Goal: Transaction & Acquisition: Purchase product/service

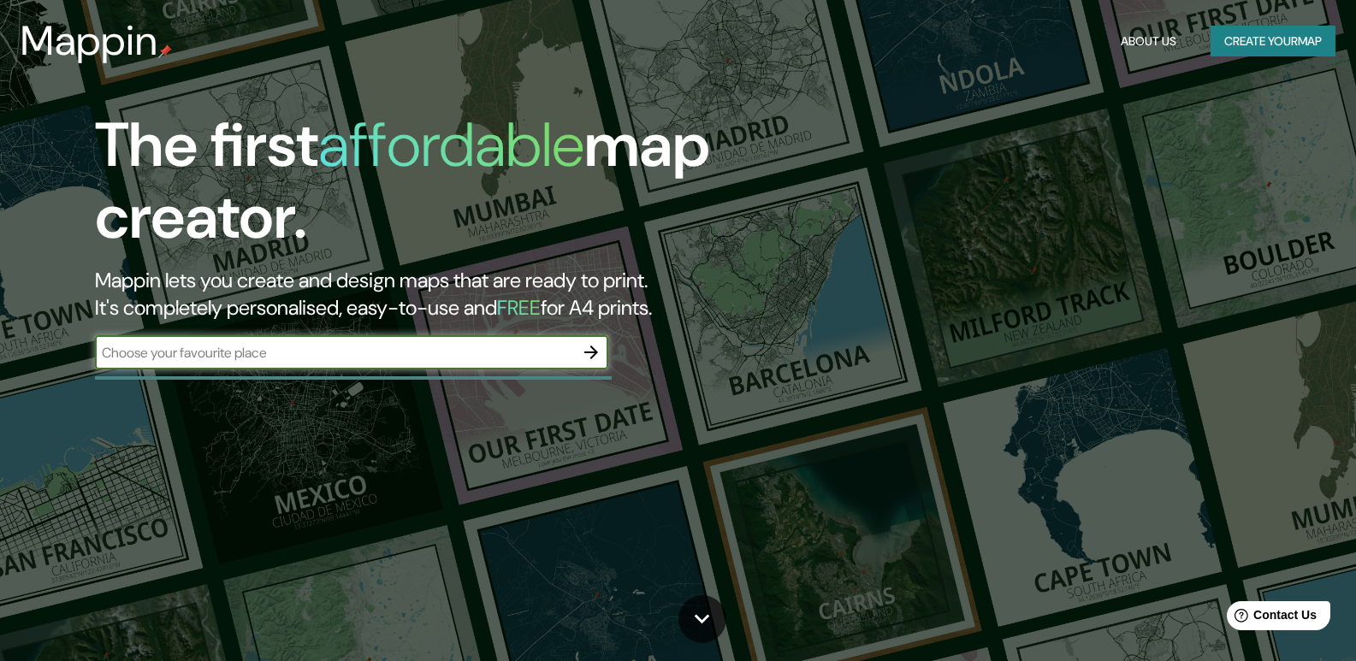
click at [287, 351] on input "text" at bounding box center [334, 353] width 479 height 20
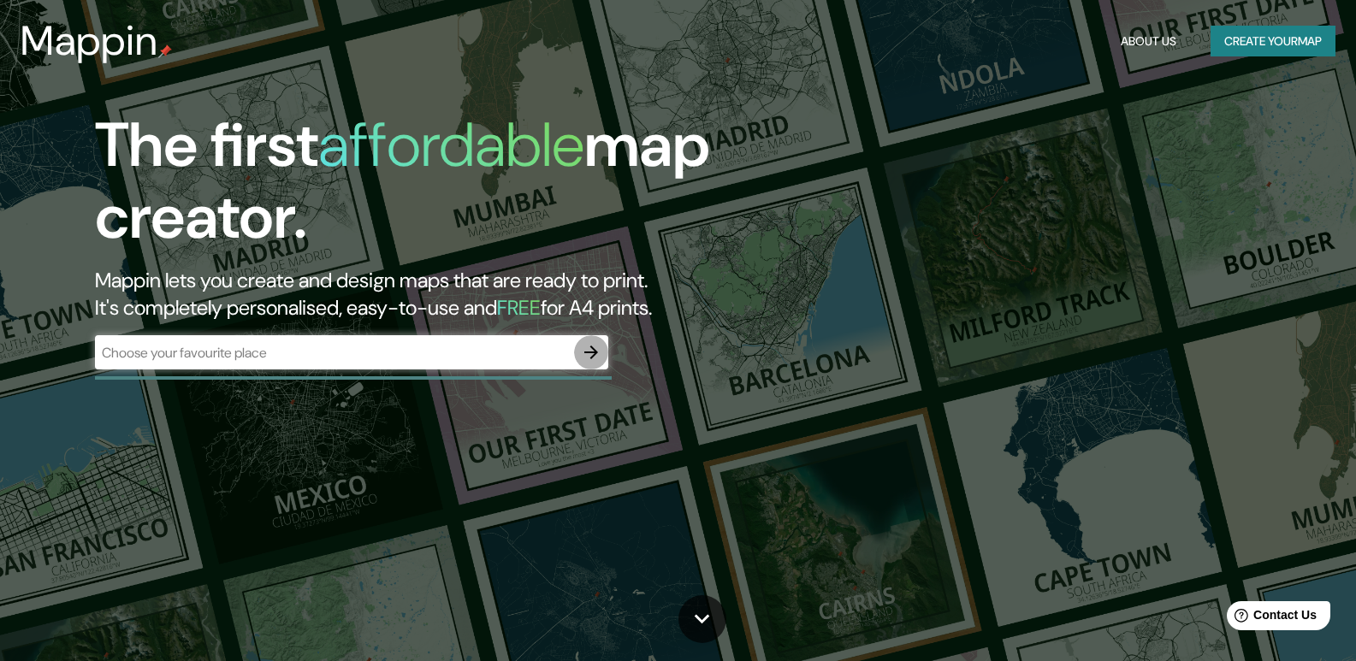
click at [588, 342] on icon "button" at bounding box center [591, 352] width 21 height 21
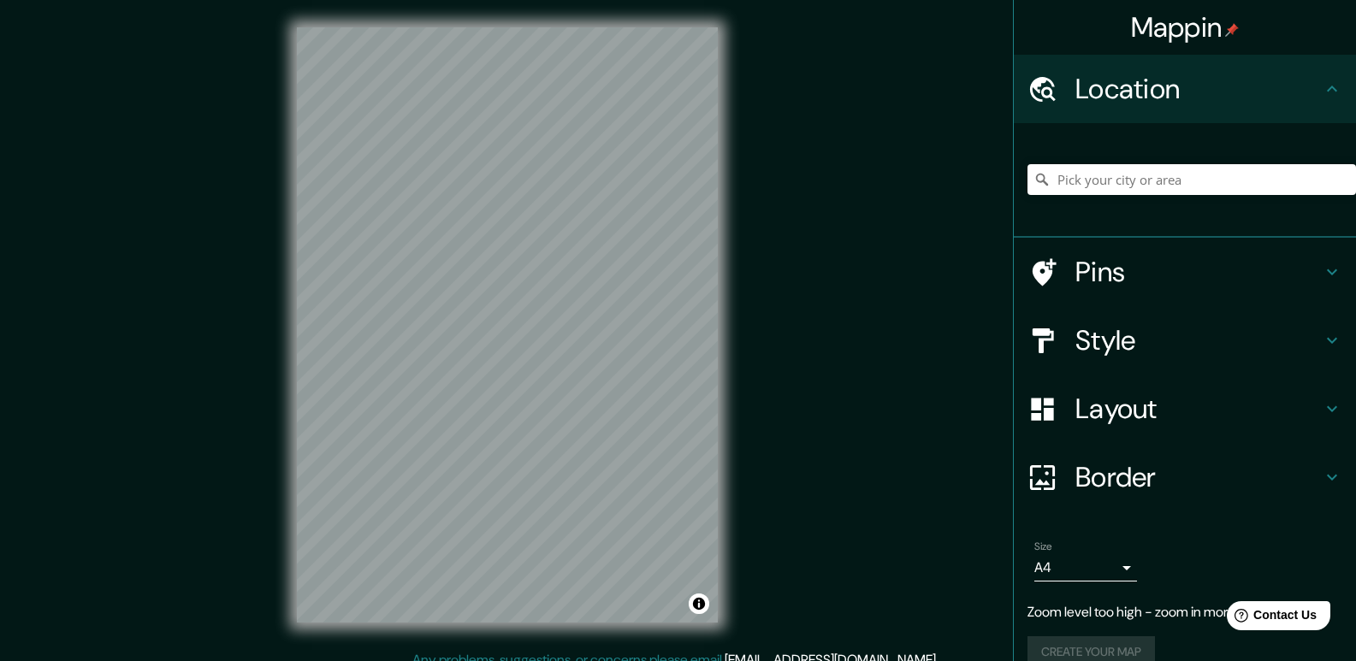
click at [1116, 568] on body "Mappin Location Pins Style Layout Border Choose a border. Hint : you can make l…" at bounding box center [678, 330] width 1356 height 661
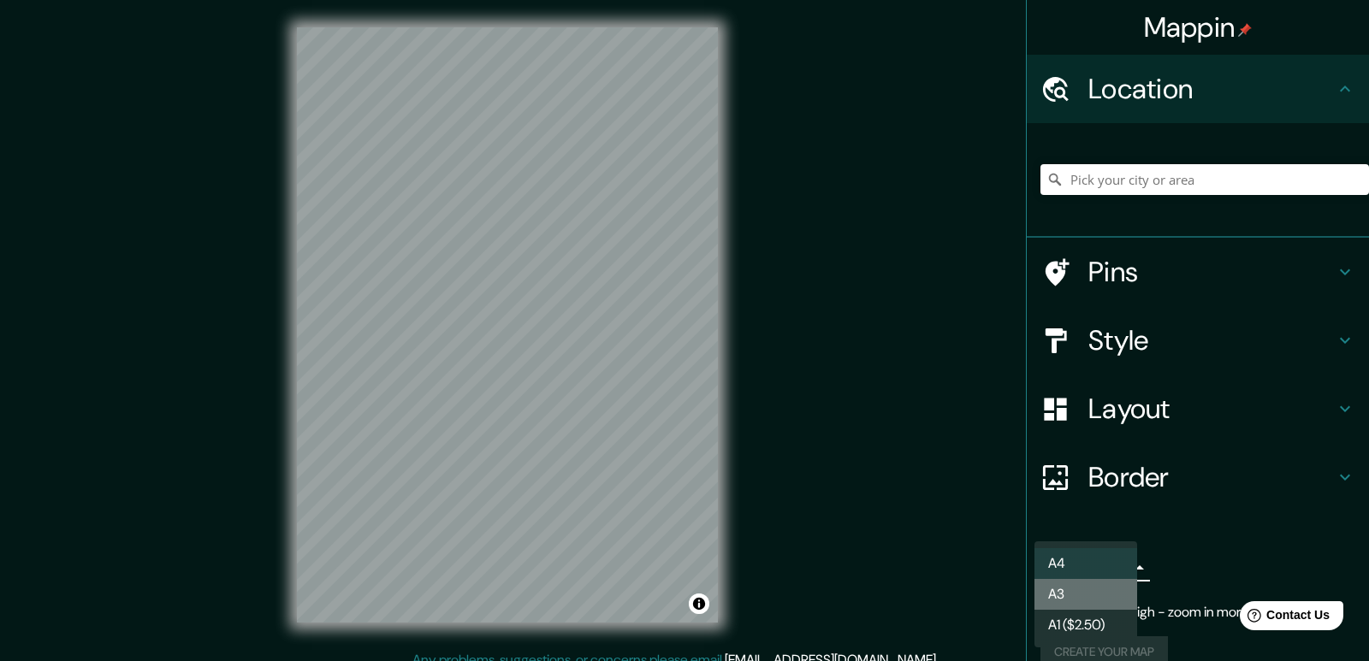
click at [1115, 586] on li "A3" at bounding box center [1085, 594] width 103 height 31
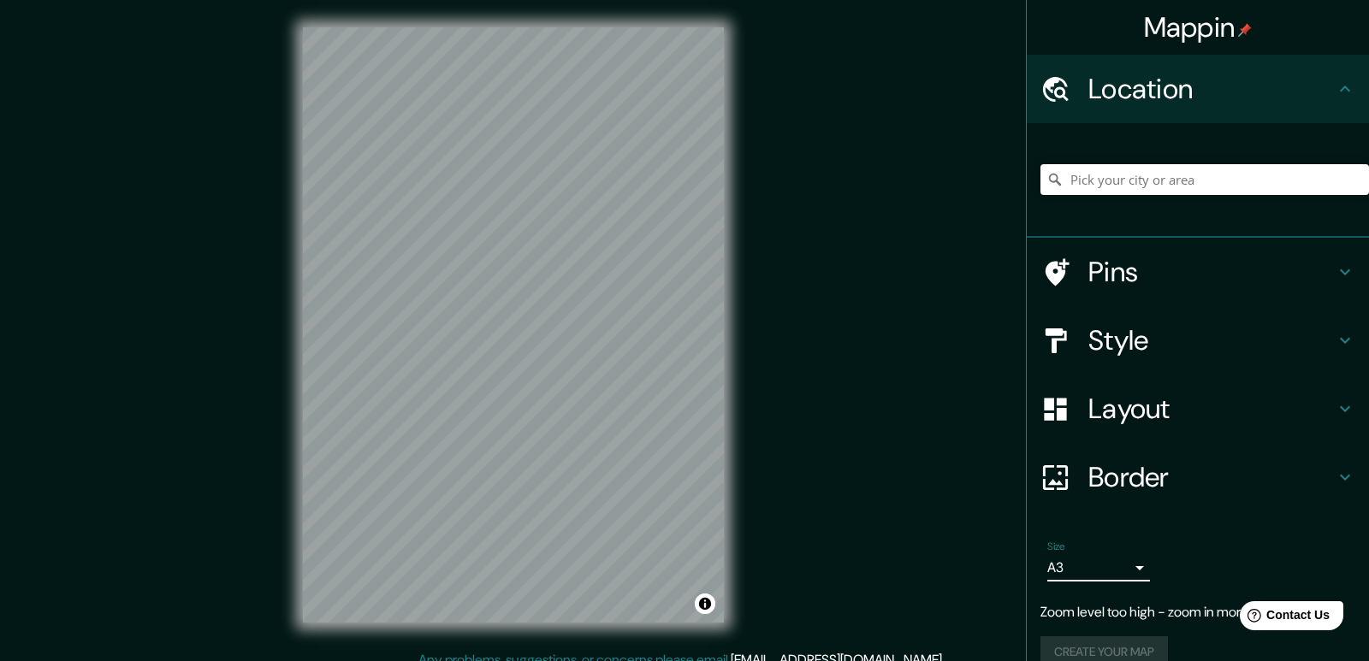
click at [1112, 573] on body "Mappin Location Pins Style Layout Border Choose a border. Hint : you can make l…" at bounding box center [684, 330] width 1369 height 661
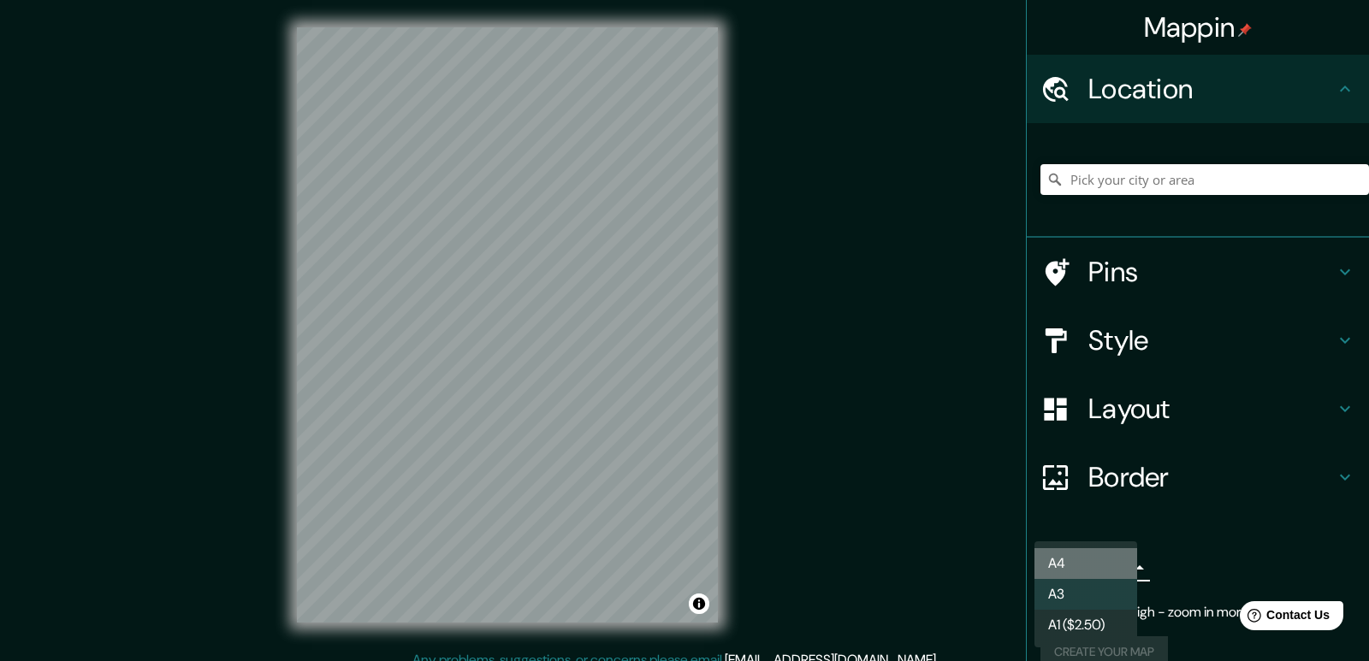
click at [1108, 569] on li "A4" at bounding box center [1085, 563] width 103 height 31
type input "single"
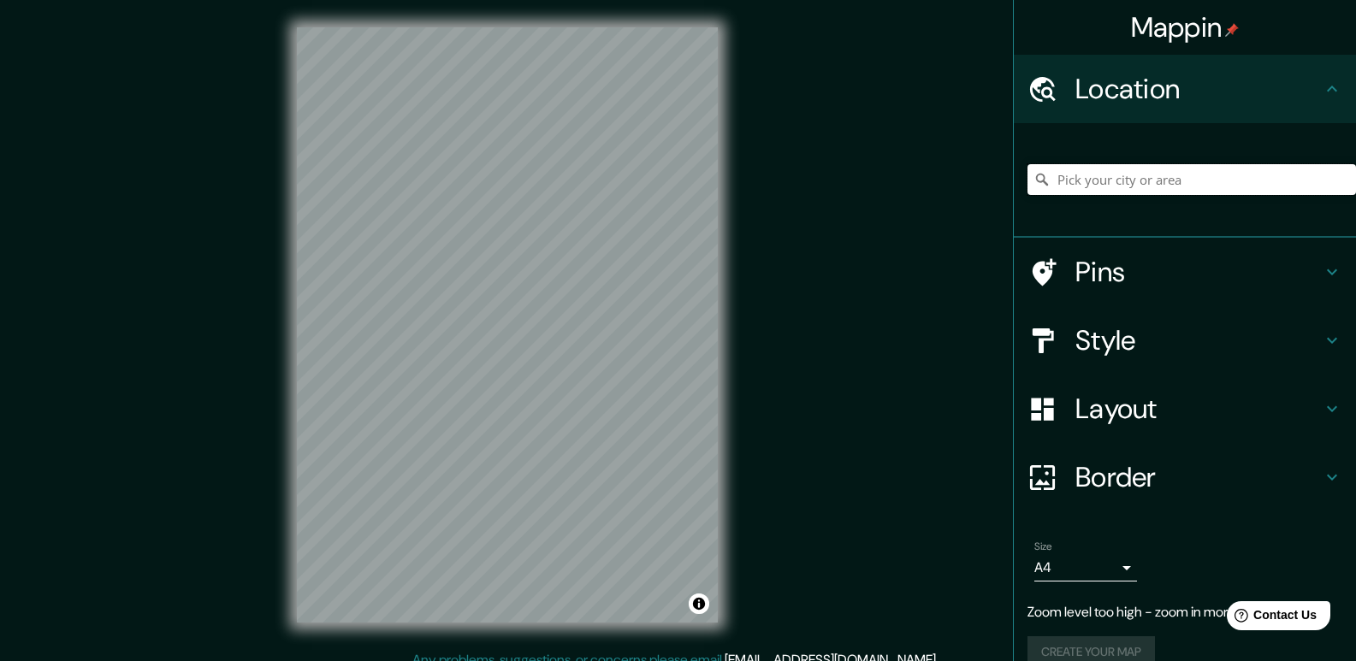
click at [1142, 169] on input "Pick your city or area" at bounding box center [1191, 179] width 329 height 31
click at [1092, 176] on input "Pick your city or area" at bounding box center [1191, 179] width 329 height 31
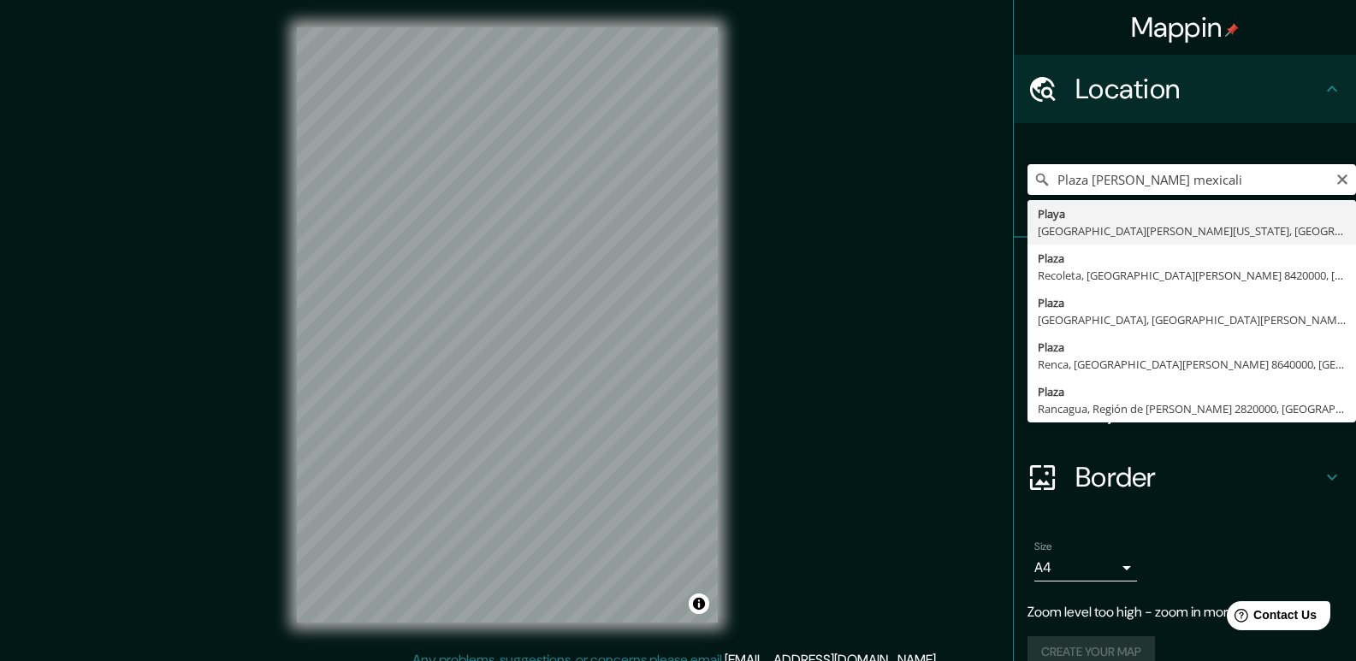
drag, startPoint x: 1195, startPoint y: 172, endPoint x: 1027, endPoint y: 202, distance: 171.2
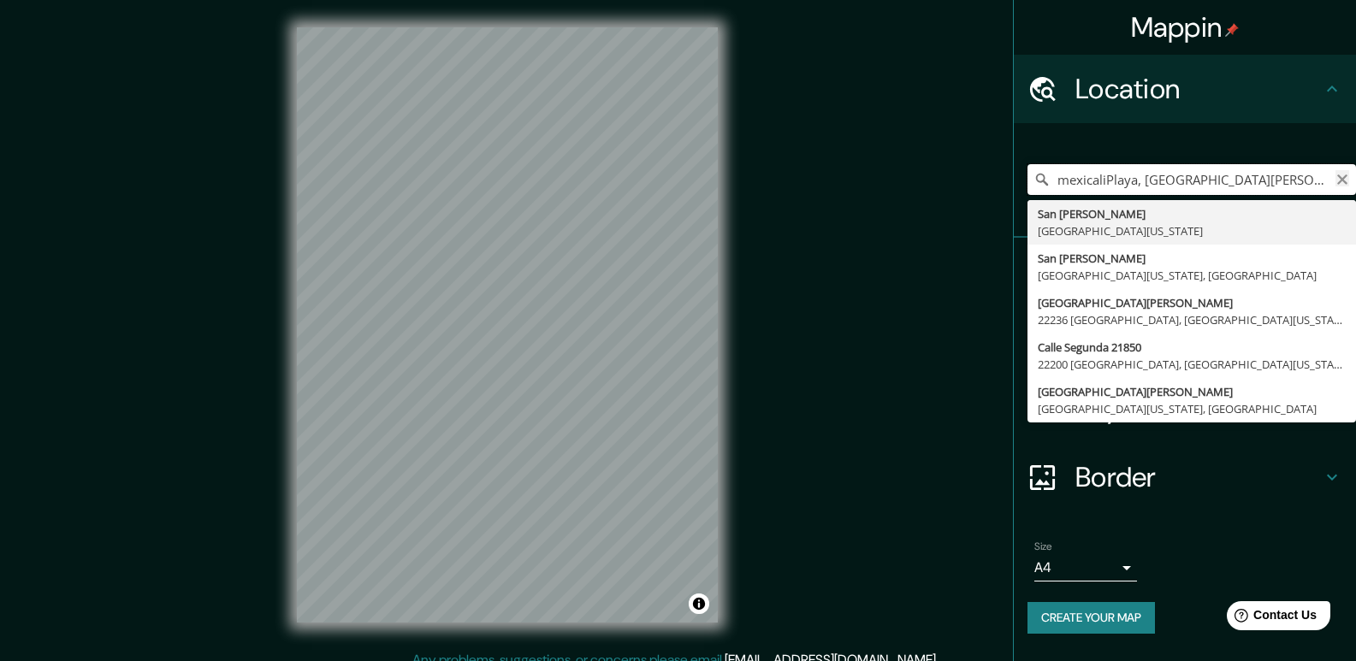
type input "mexicaliPlaya, [GEOGRAPHIC_DATA][PERSON_NAME][US_STATE], [GEOGRAPHIC_DATA]"
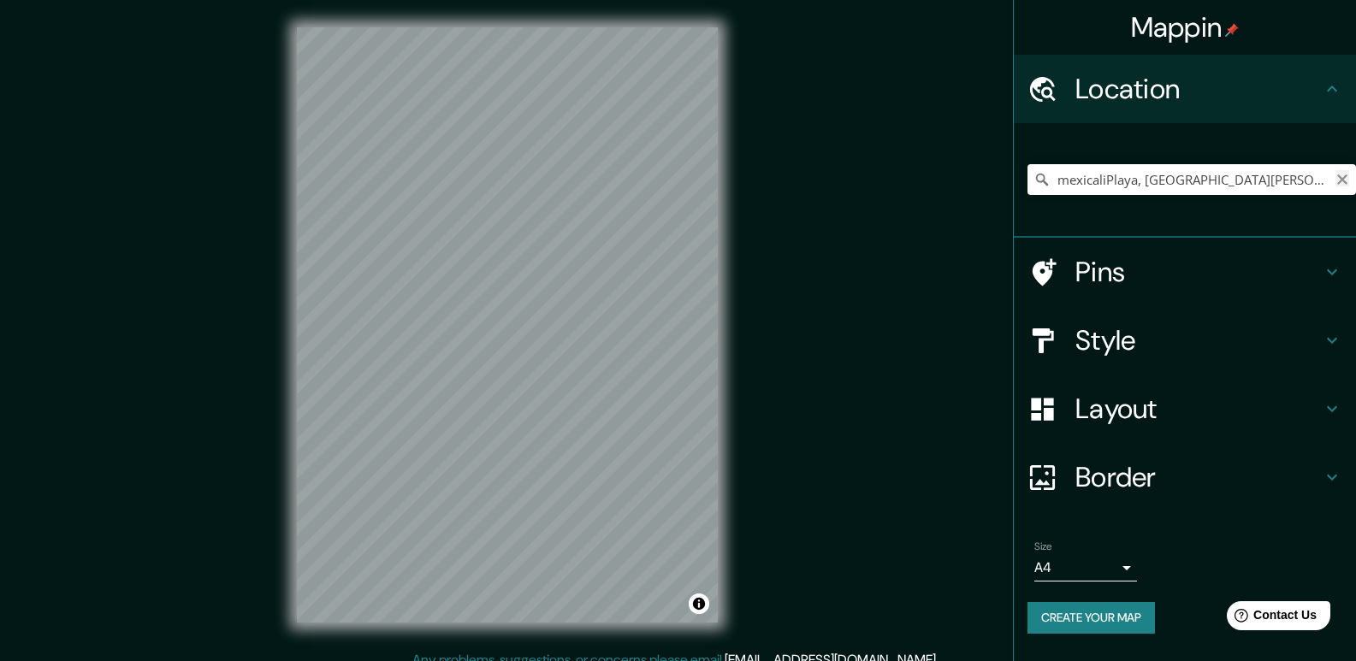
click at [1341, 179] on icon "Clear" at bounding box center [1342, 180] width 10 height 10
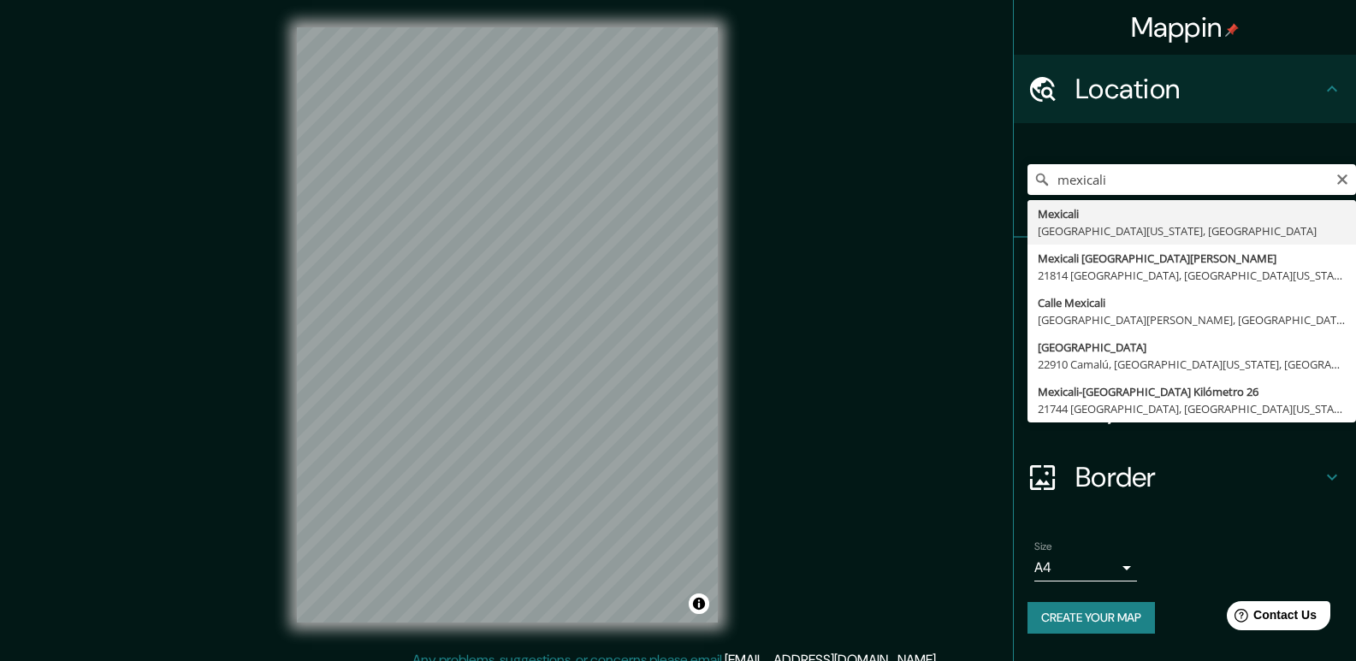
type input "Mexicali, [GEOGRAPHIC_DATA][US_STATE], [GEOGRAPHIC_DATA]"
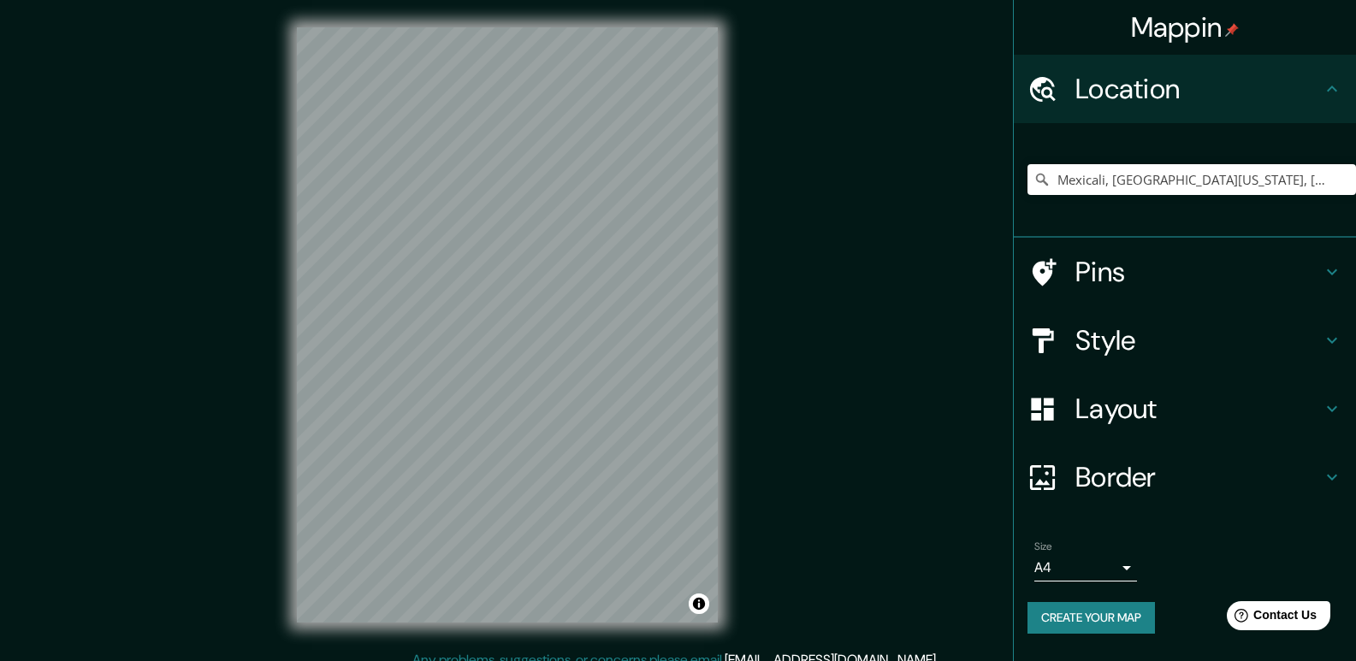
click at [1328, 401] on icon at bounding box center [1332, 409] width 21 height 21
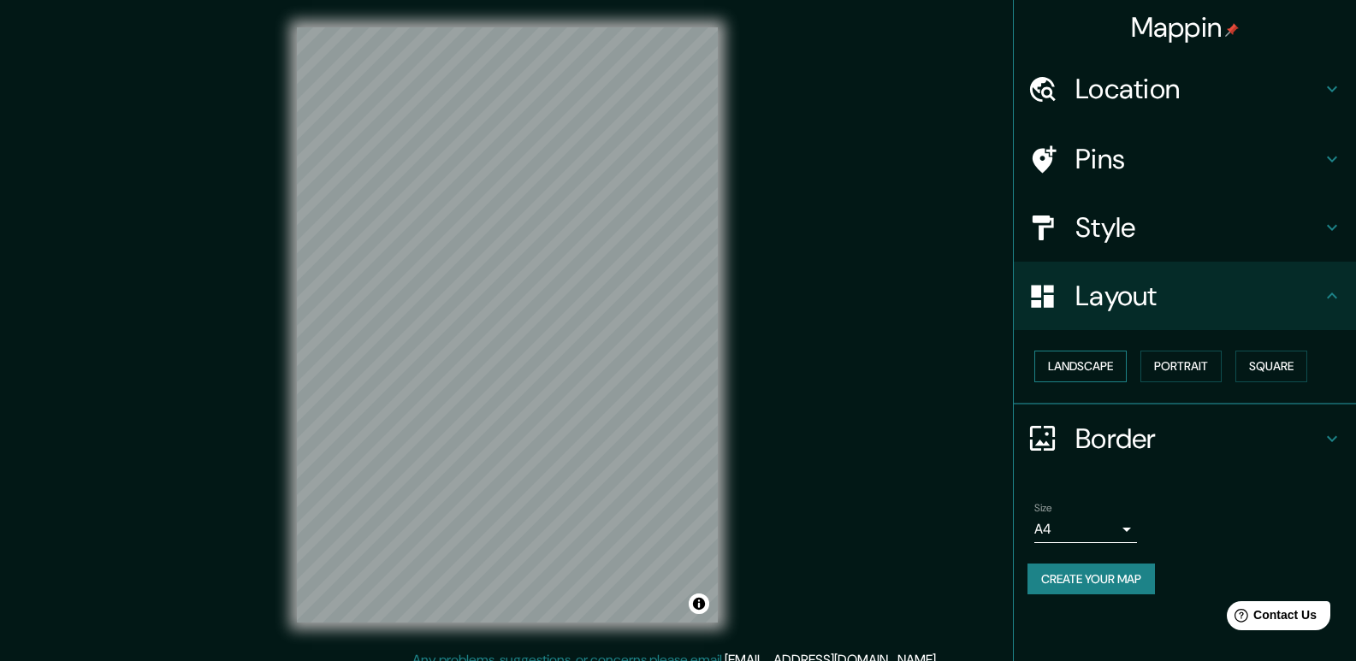
click at [1090, 369] on button "Landscape" at bounding box center [1080, 367] width 92 height 32
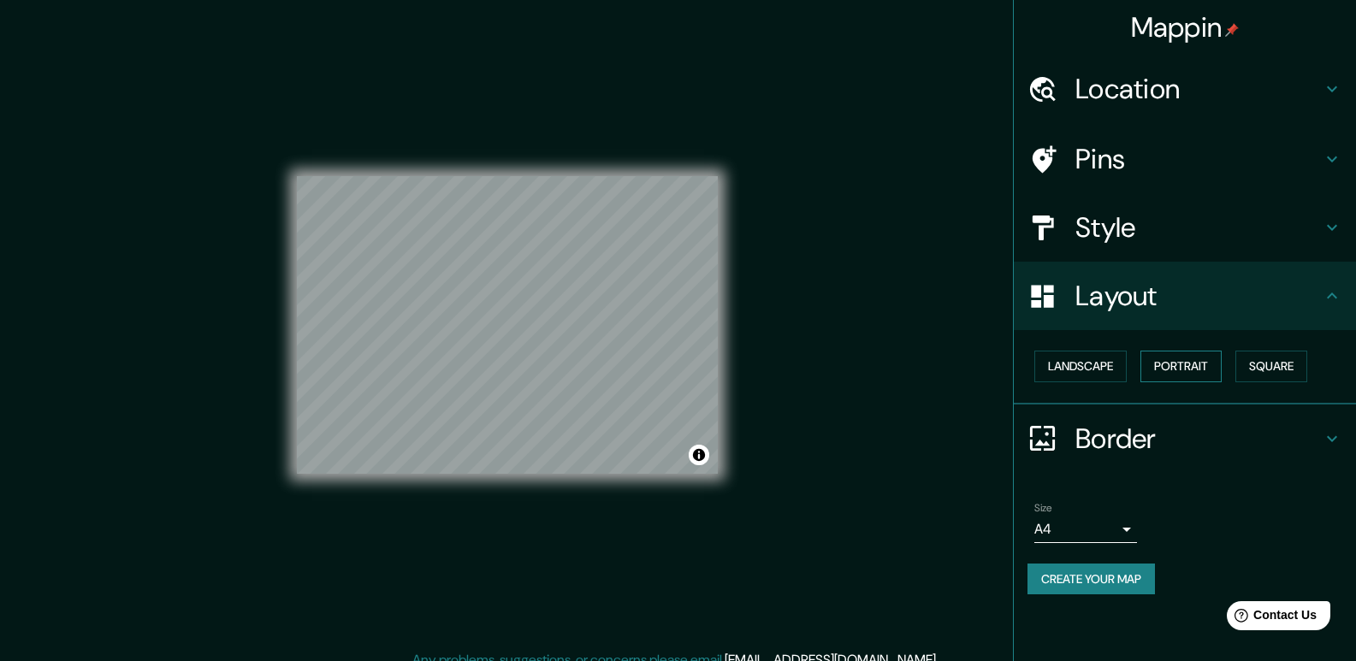
click at [1163, 363] on button "Portrait" at bounding box center [1180, 367] width 81 height 32
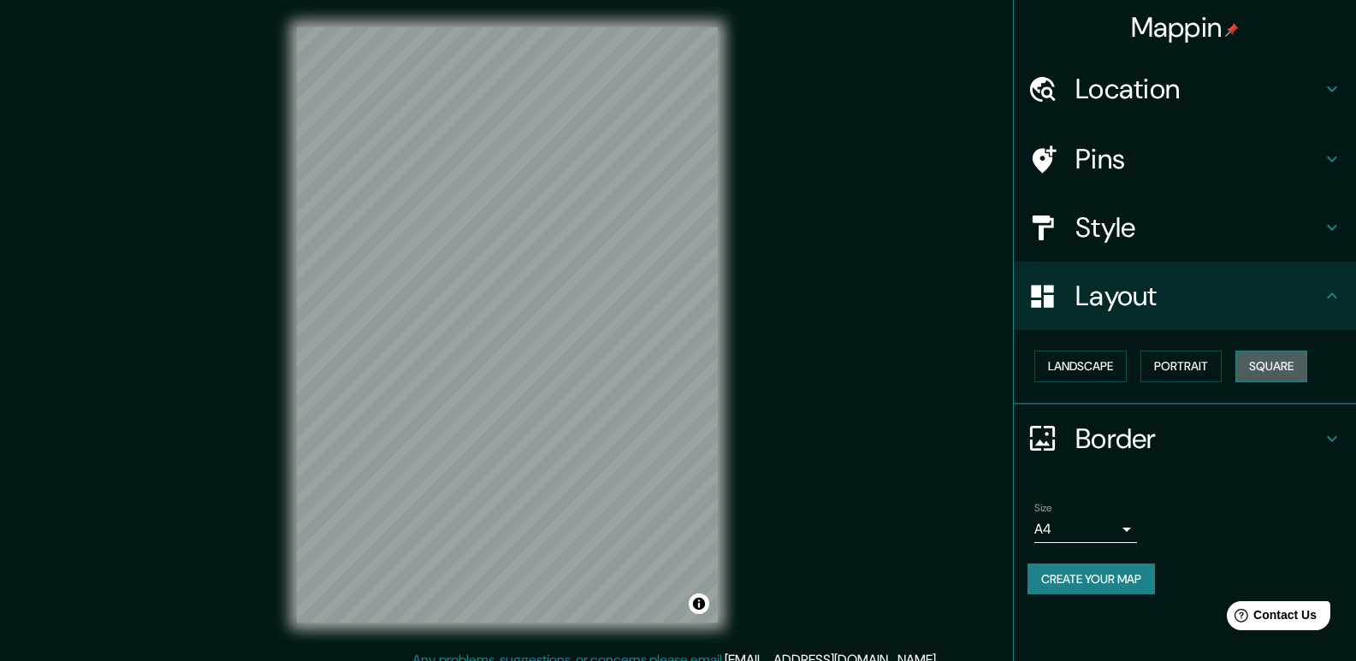
click at [1274, 363] on button "Square" at bounding box center [1271, 367] width 72 height 32
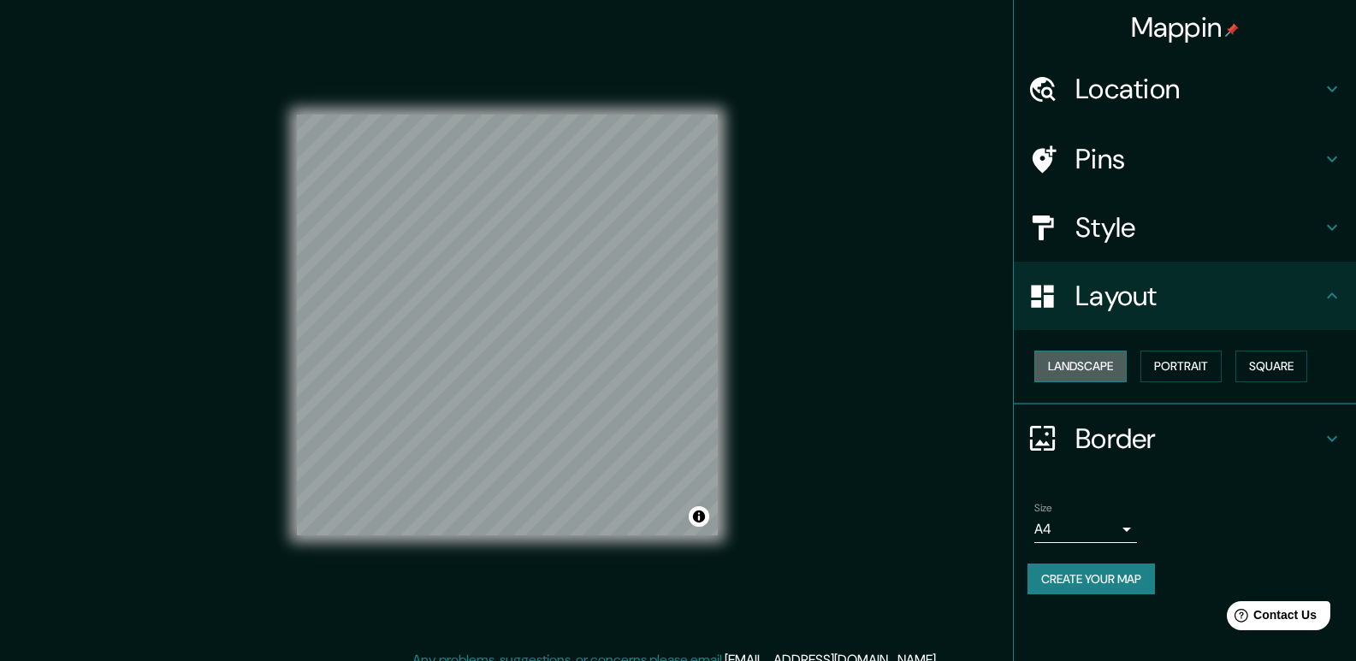
click at [1110, 372] on button "Landscape" at bounding box center [1080, 367] width 92 height 32
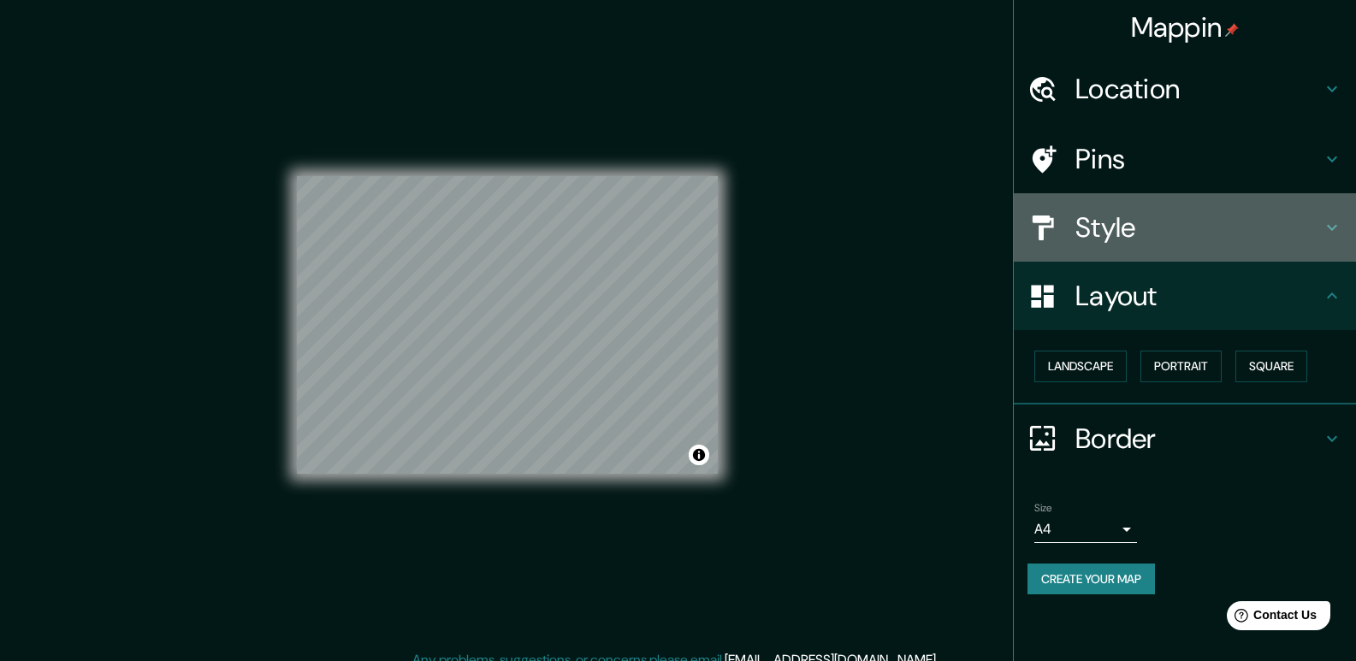
click at [1250, 219] on h4 "Style" at bounding box center [1198, 227] width 246 height 34
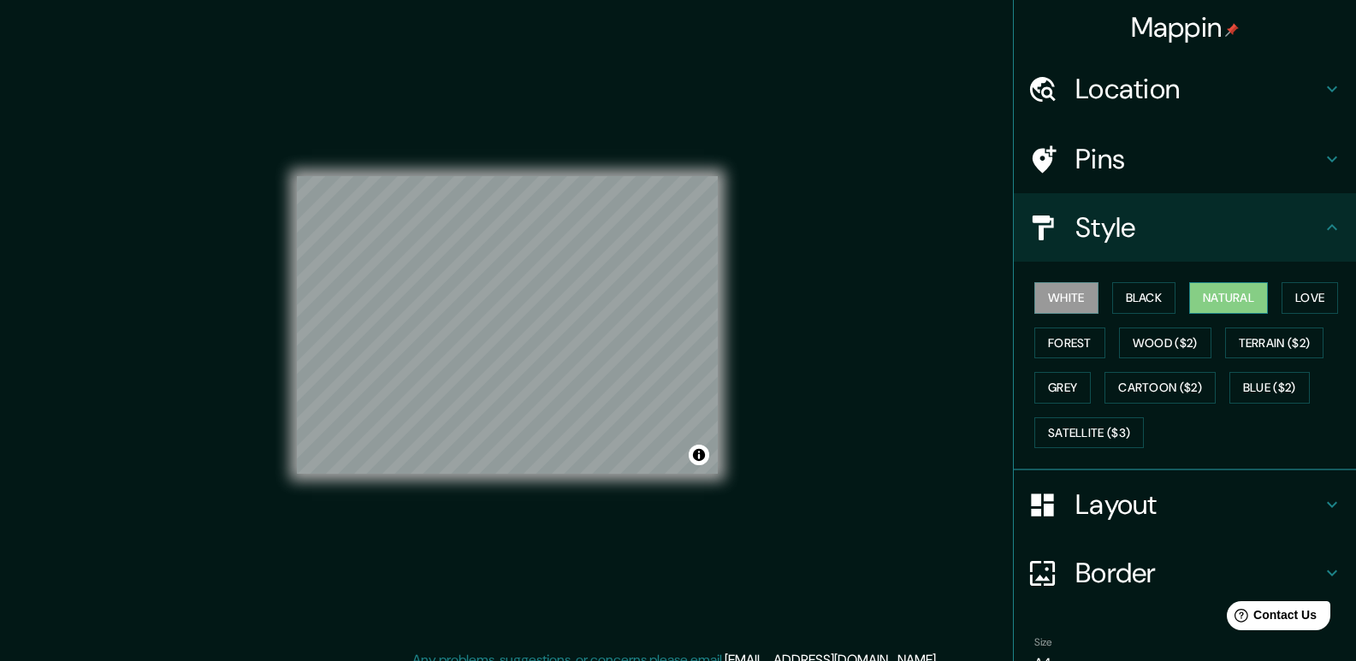
click at [1227, 292] on button "Natural" at bounding box center [1228, 298] width 79 height 32
click at [1282, 297] on button "Love" at bounding box center [1310, 298] width 56 height 32
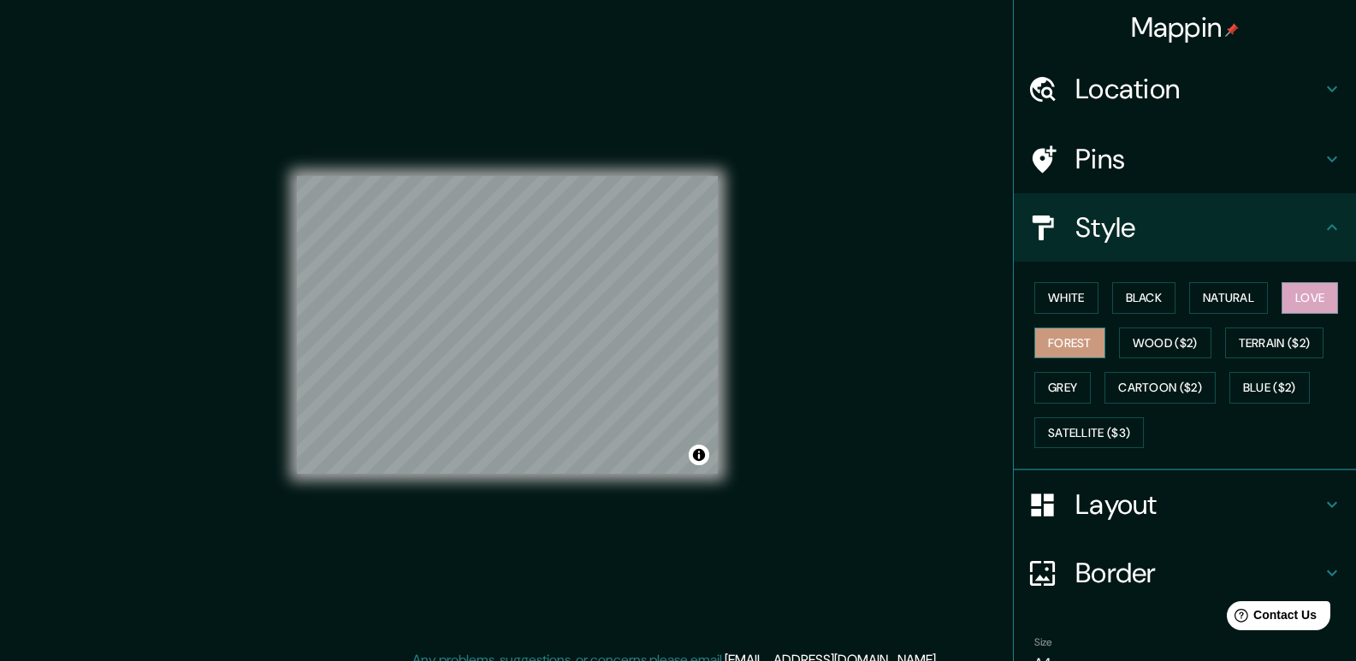
click at [1079, 343] on button "Forest" at bounding box center [1069, 344] width 71 height 32
click at [1271, 345] on button "Terrain ($2)" at bounding box center [1274, 344] width 99 height 32
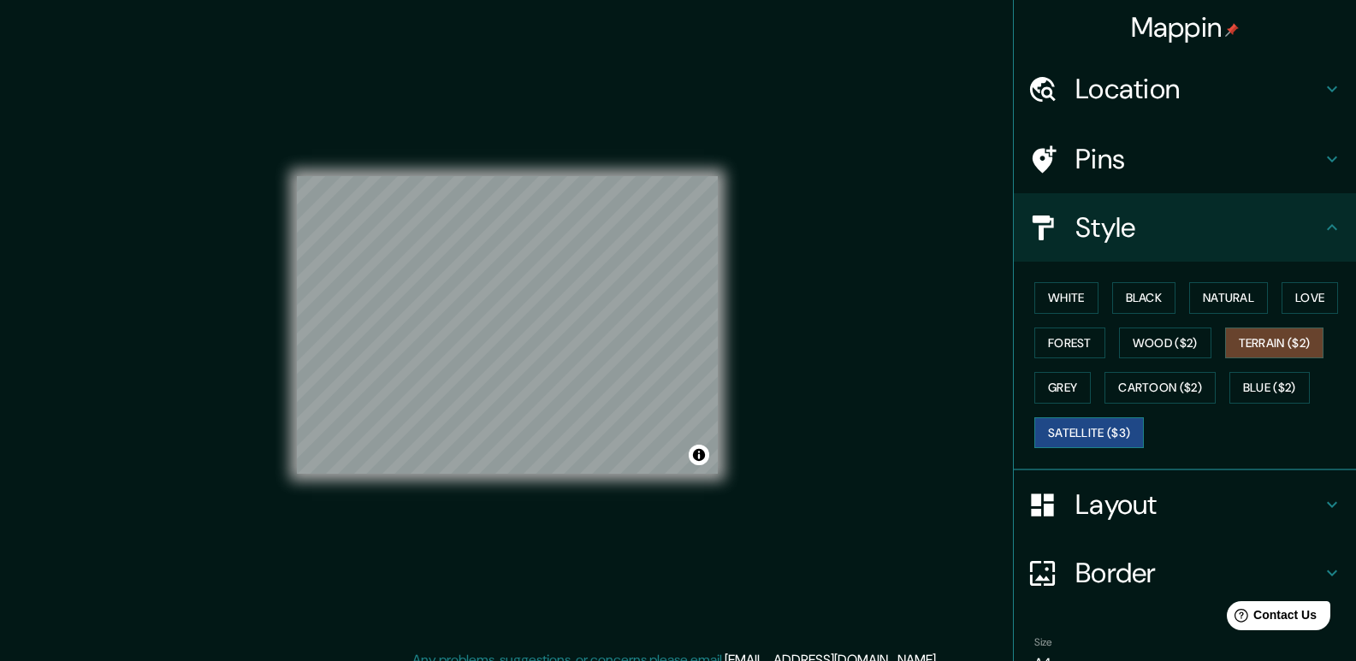
click at [1098, 435] on button "Satellite ($3)" at bounding box center [1089, 433] width 110 height 32
click at [1205, 290] on button "Natural" at bounding box center [1228, 298] width 79 height 32
click at [1098, 425] on button "Satellite ($3)" at bounding box center [1089, 433] width 110 height 32
click at [525, 476] on div "© Mapbox © OpenStreetMap Improve this map © Maxar" at bounding box center [507, 324] width 421 height 595
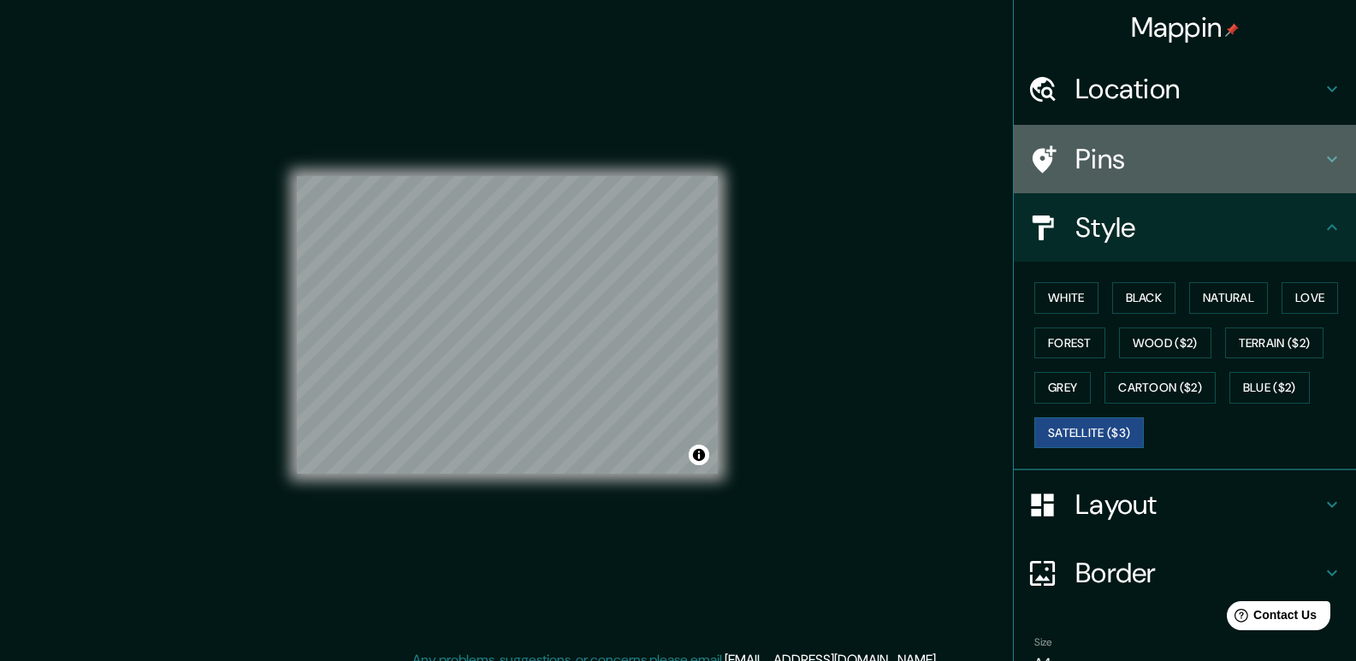
click at [1109, 152] on h4 "Pins" at bounding box center [1198, 159] width 246 height 34
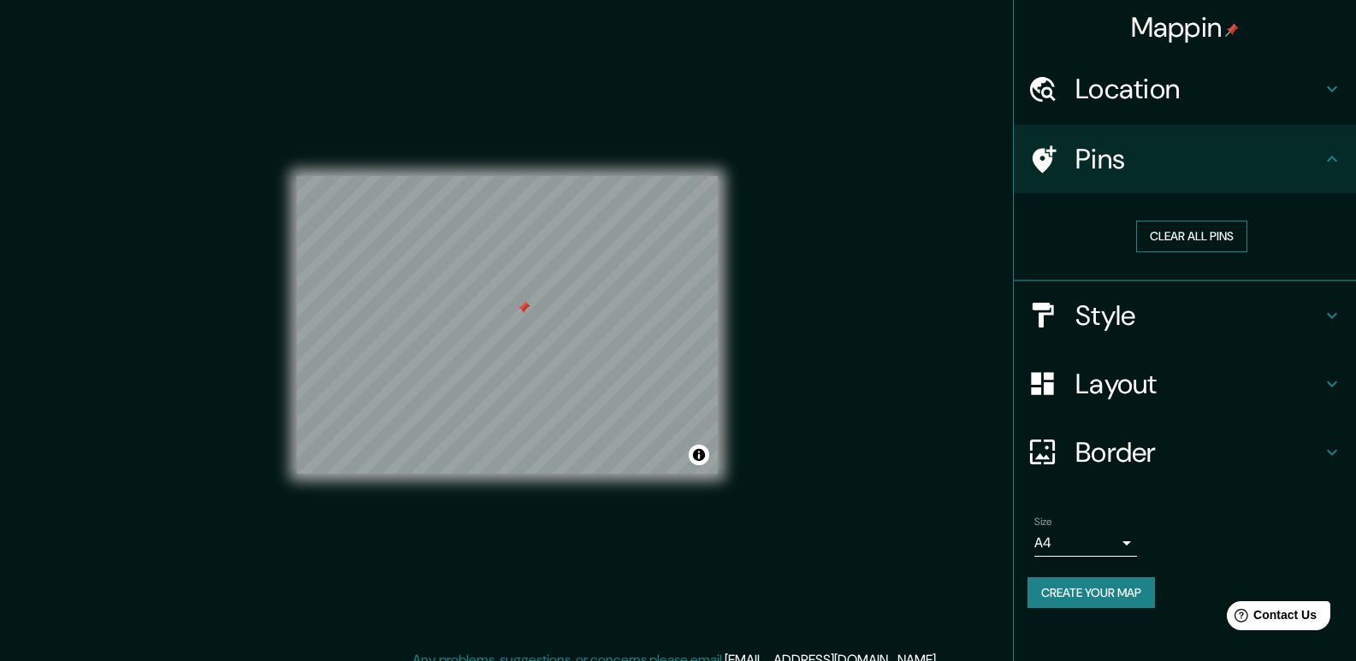
click at [1230, 236] on button "Clear all pins" at bounding box center [1191, 237] width 111 height 32
click at [699, 459] on button "Toggle attribution" at bounding box center [699, 455] width 21 height 21
click at [1217, 234] on button "Clear all pins" at bounding box center [1191, 237] width 111 height 32
drag, startPoint x: 528, startPoint y: 339, endPoint x: 528, endPoint y: 359, distance: 20.5
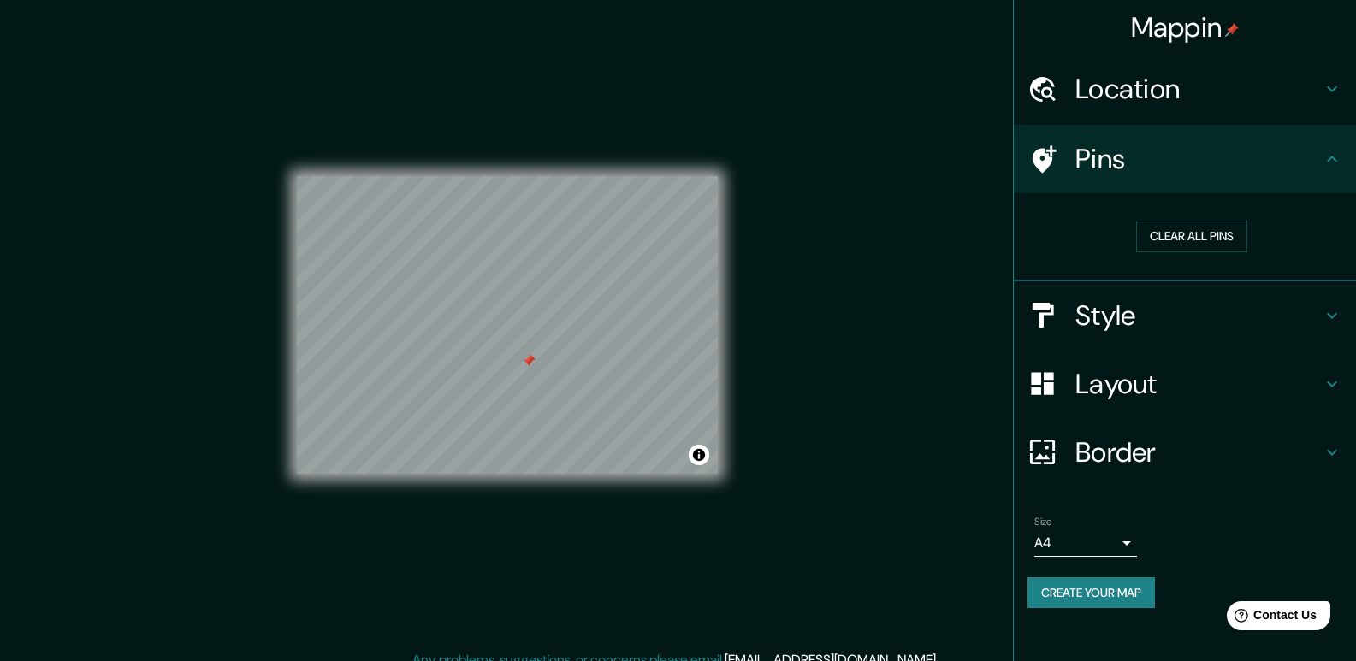
click at [528, 359] on div at bounding box center [529, 361] width 14 height 14
click at [1198, 236] on button "Clear all pins" at bounding box center [1191, 237] width 111 height 32
